Goal: Task Accomplishment & Management: Complete application form

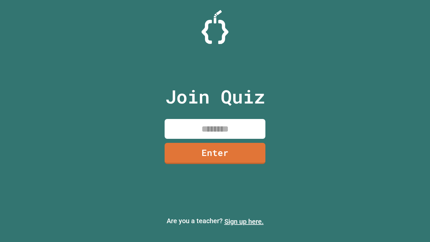
click at [244, 221] on link "Sign up here." at bounding box center [243, 221] width 39 height 8
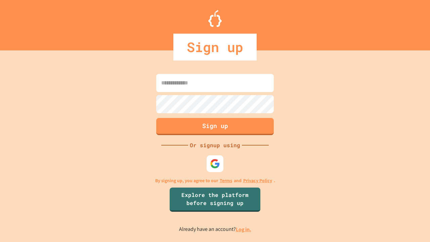
click at [244, 229] on link "Log in." at bounding box center [243, 229] width 15 height 7
